Goal: Check status: Check status

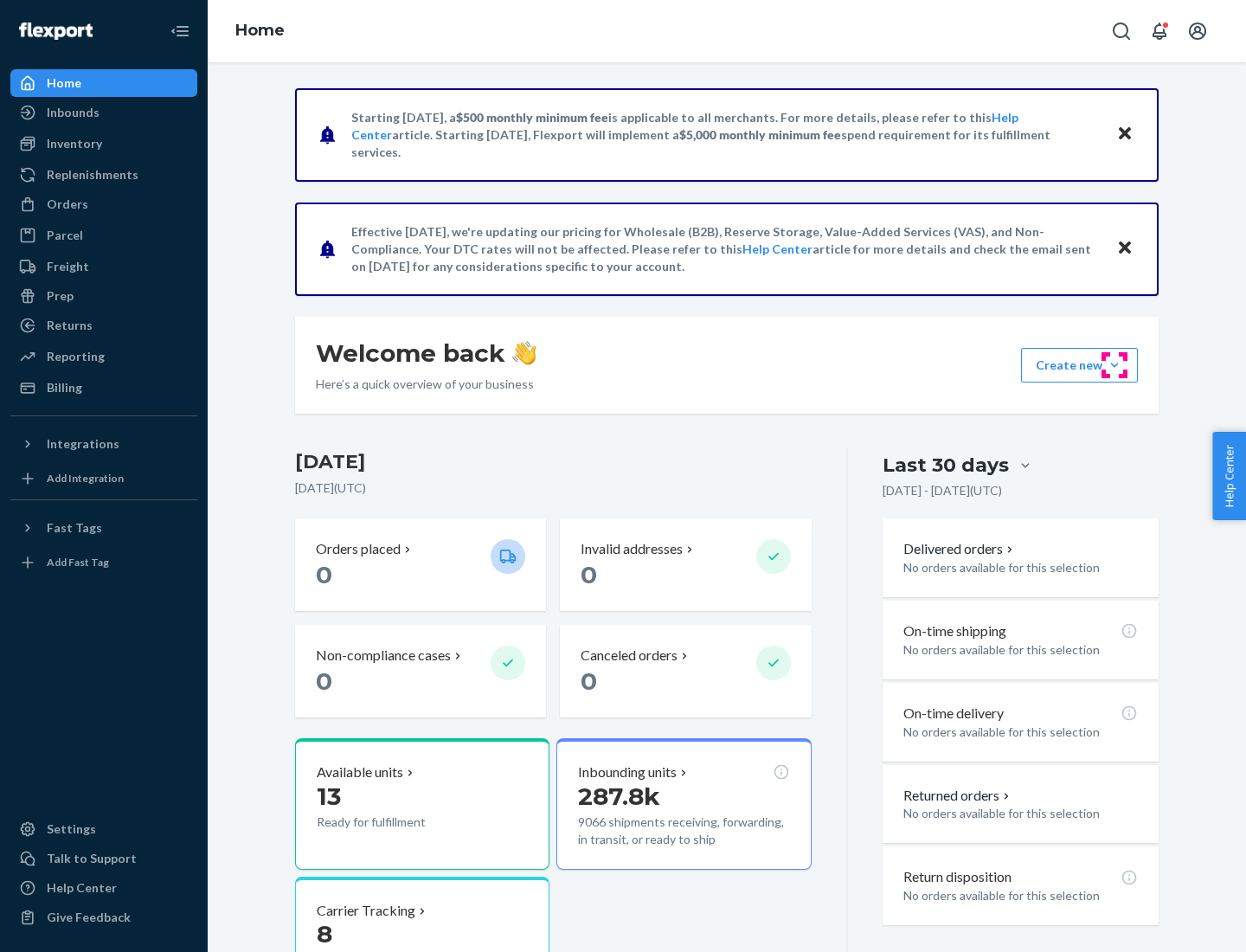
click at [1115, 365] on button "Create new Create new inbound Create new order Create new product" at bounding box center [1080, 365] width 117 height 34
click at [104, 235] on div "Parcel" at bounding box center [103, 235] width 184 height 25
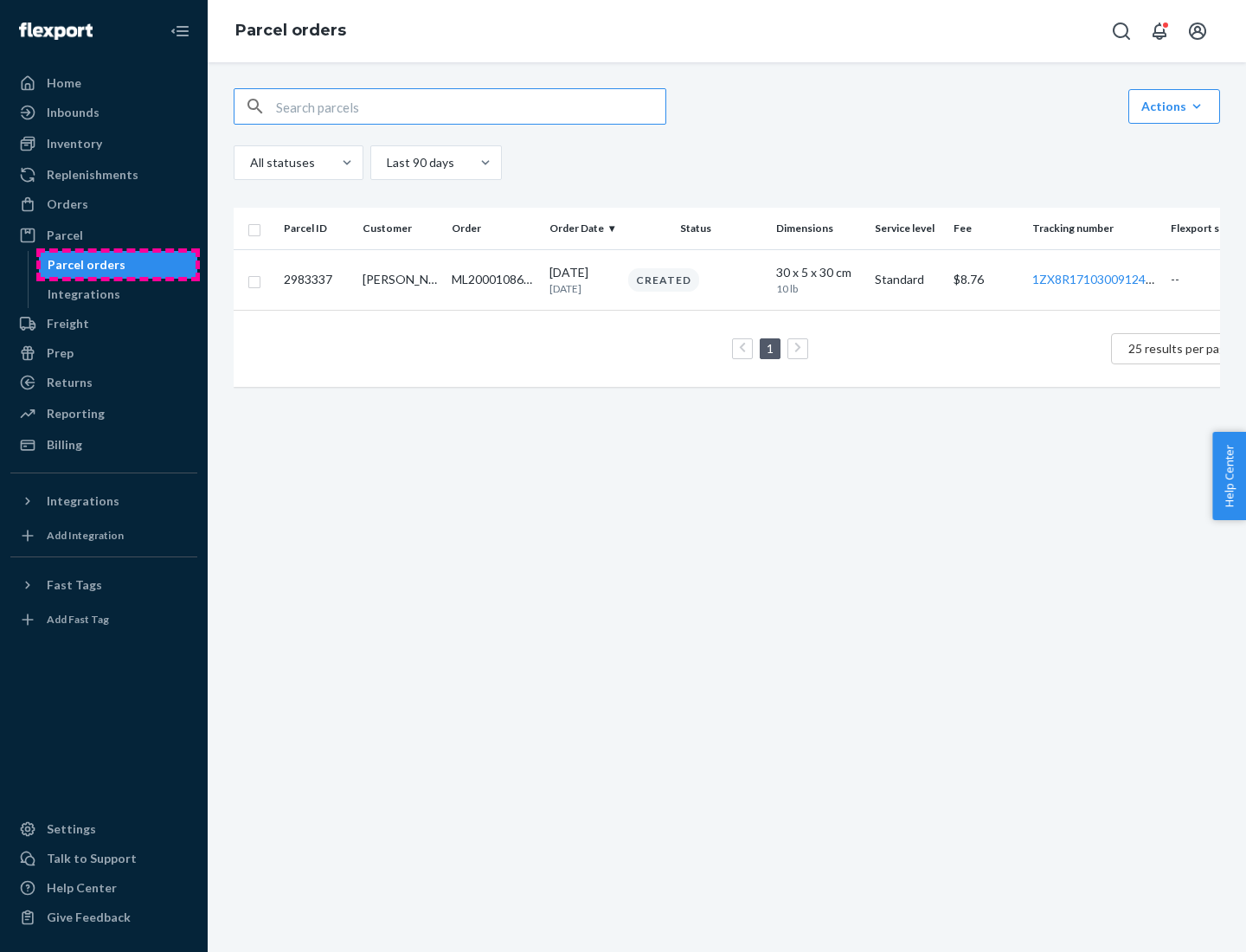
click at [118, 265] on div "Parcel orders" at bounding box center [86, 266] width 78 height 18
type input "2983337"
